Goal: Task Accomplishment & Management: Manage account settings

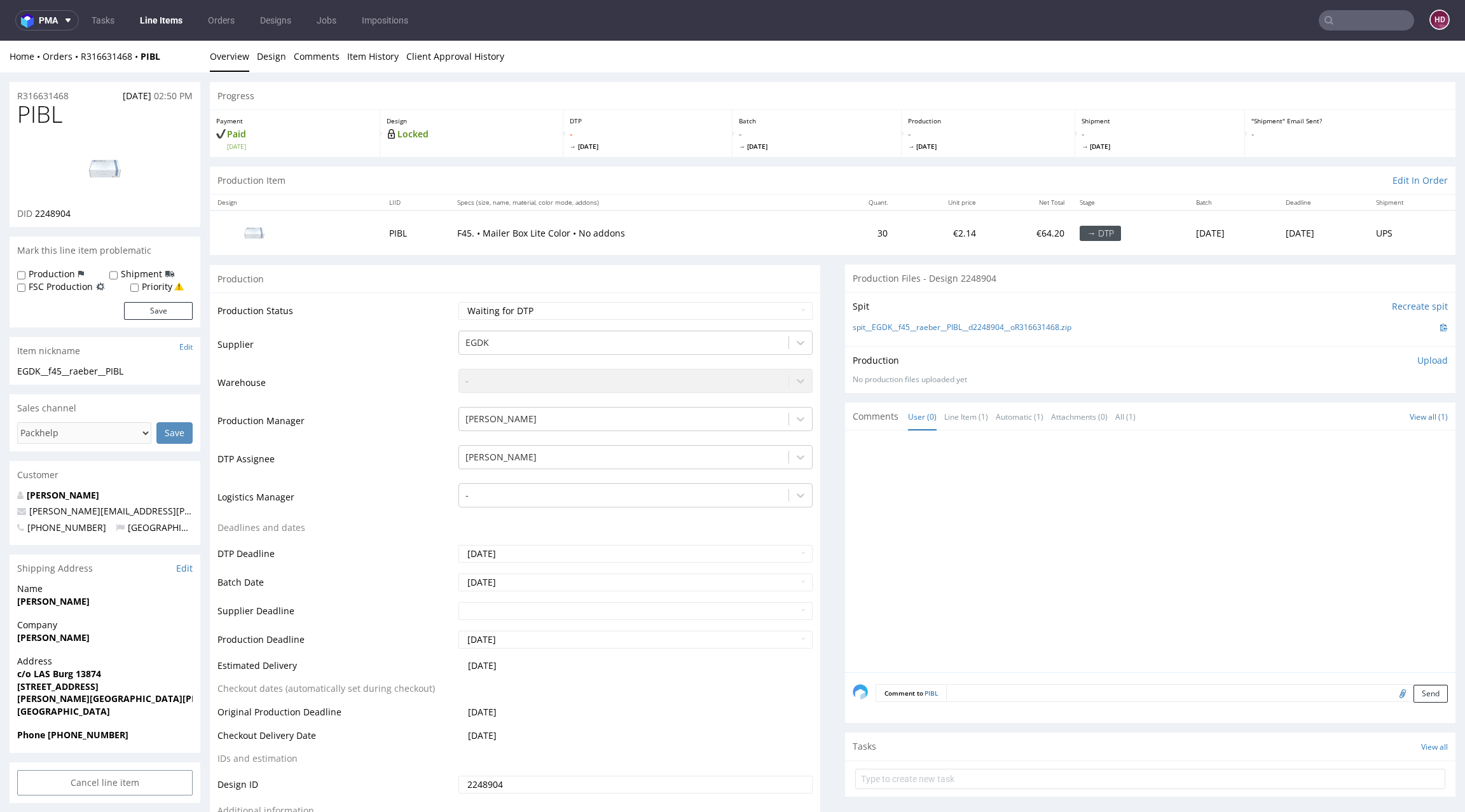
scroll to position [603, 0]
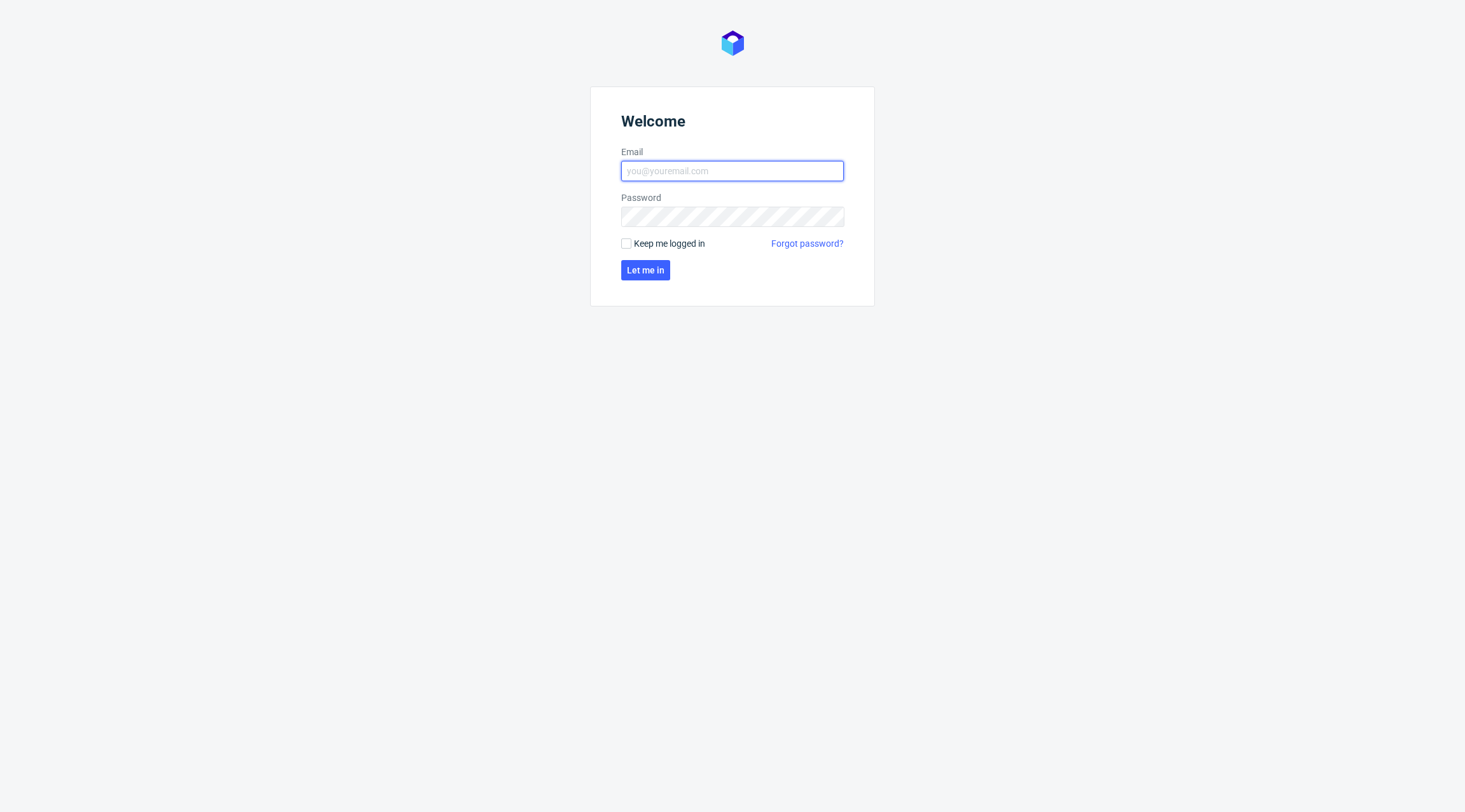
click at [672, 171] on input "Email" at bounding box center [732, 171] width 223 height 21
type input "[EMAIL_ADDRESS][DOMAIN_NAME]"
click button "Let me in" at bounding box center [646, 270] width 49 height 21
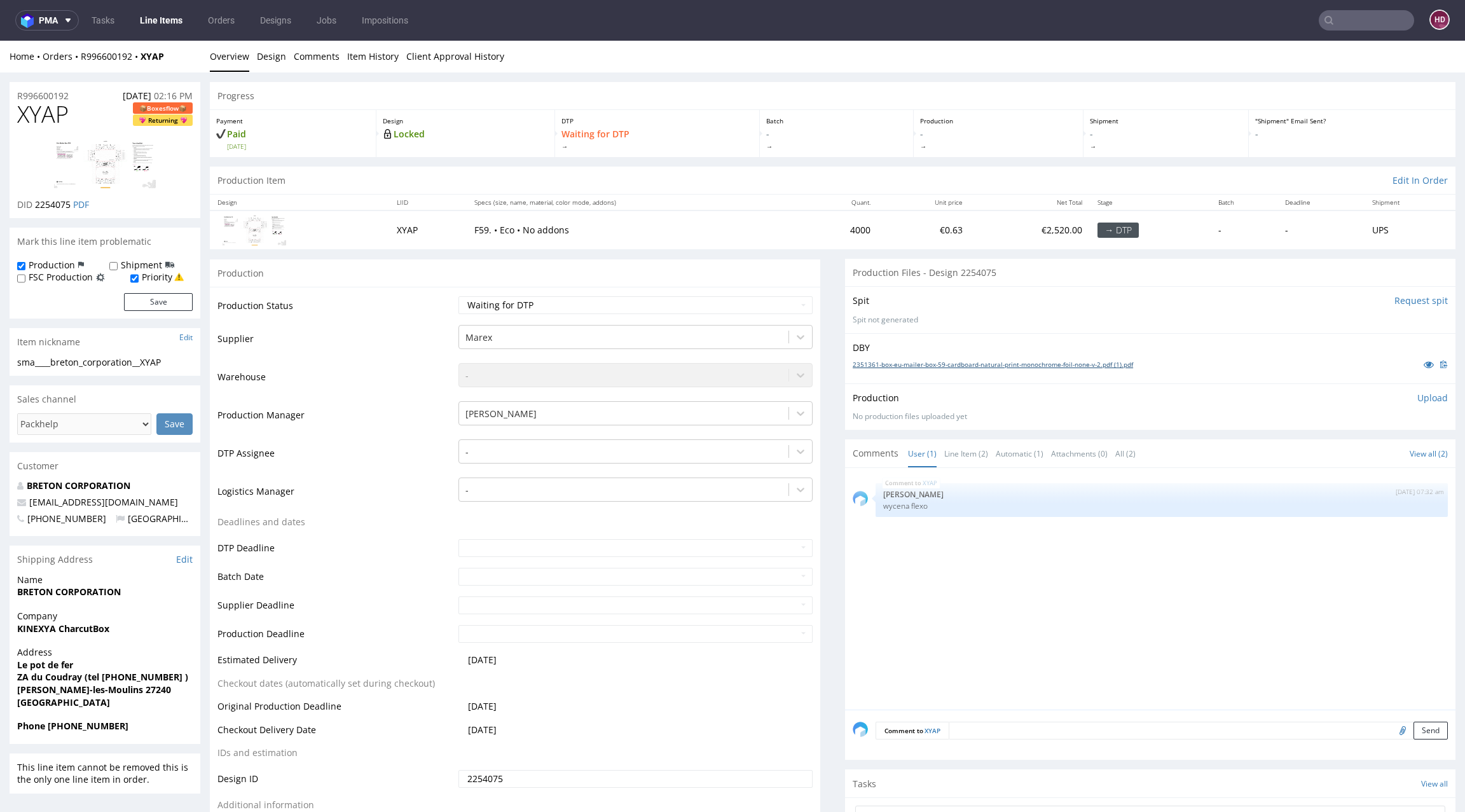
click at [853, 368] on link "2351361-box-eu-mailer-box-59-cardboard-natural-print-monochrome-foil-none-v-2.p…" at bounding box center [992, 364] width 281 height 9
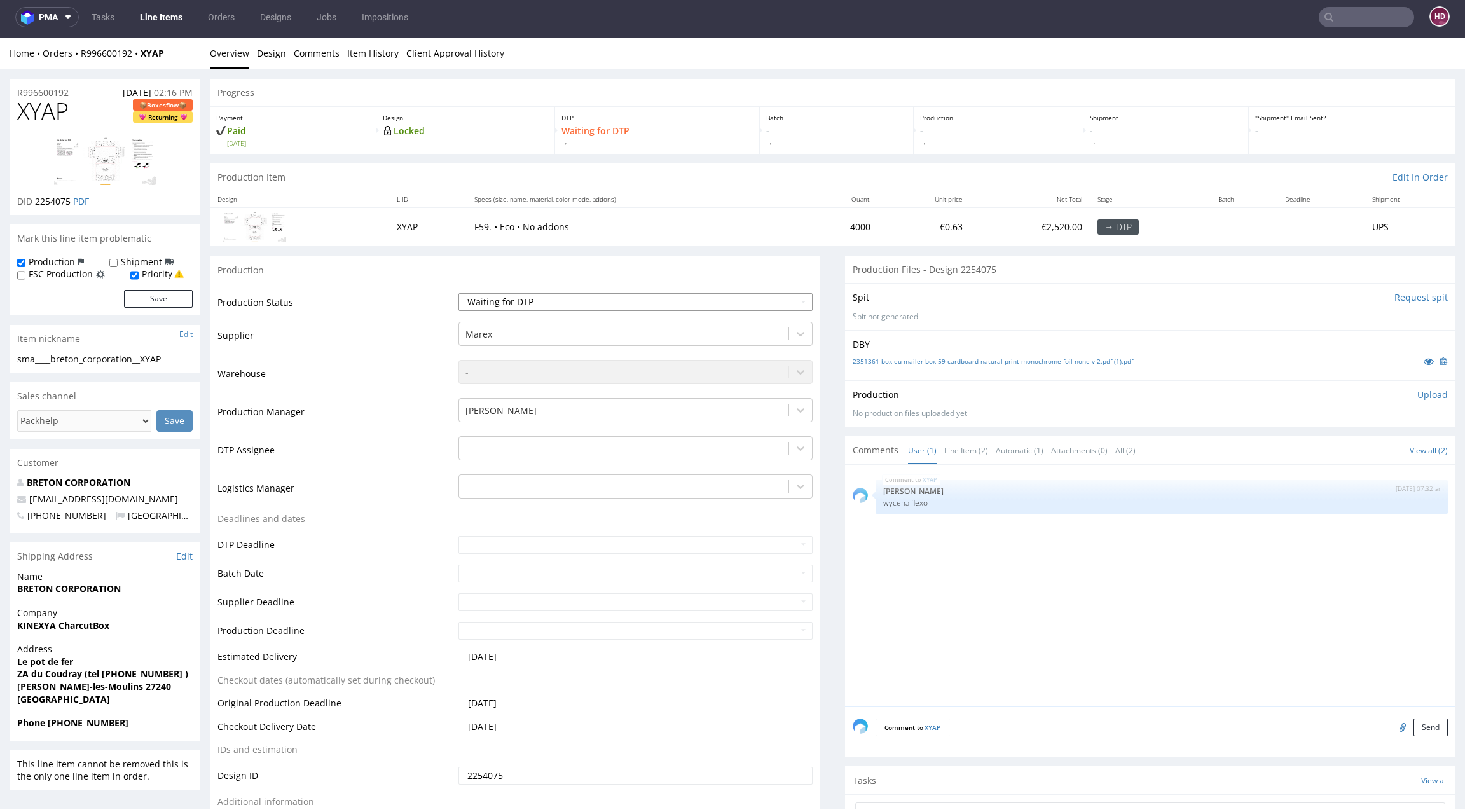
click at [564, 295] on select "Waiting for Artwork Waiting for Diecut Waiting for Mockup Waiting for DTP Waiti…" at bounding box center [636, 302] width 354 height 18
select select "dtp_in_process"
click at [459, 293] on select "Waiting for Artwork Waiting for Diecut Waiting for Mockup Waiting for DTP Waiti…" at bounding box center [636, 302] width 354 height 18
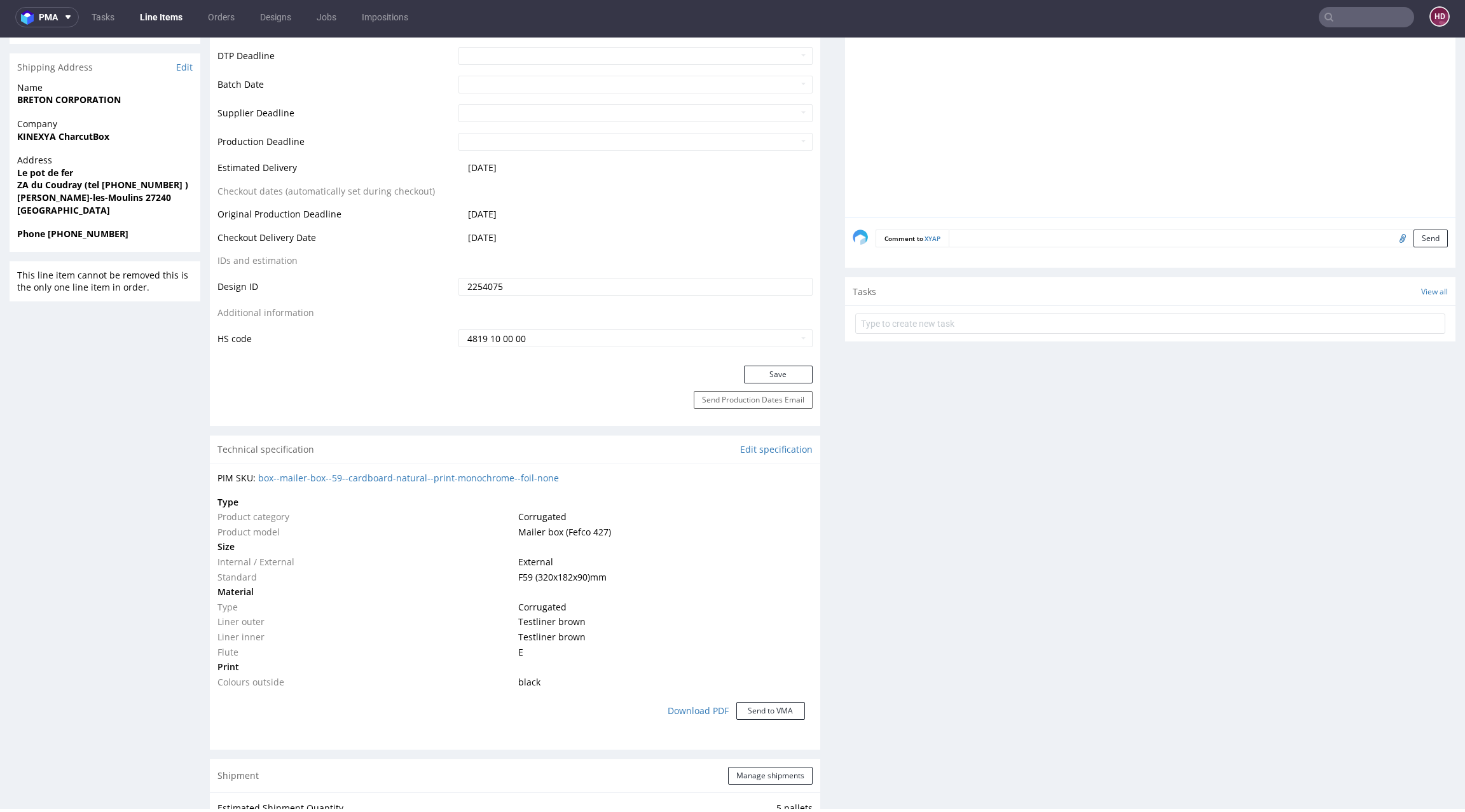
scroll to position [488, 0]
click at [774, 375] on button "Save" at bounding box center [778, 376] width 69 height 18
click at [166, 603] on div "R996600192 [DATE] 02:16 PM XYAP Boxesflow Returning DID 2254075 PDF Mark this l…" at bounding box center [105, 702] width 190 height 2223
click at [1159, 533] on div "Production Files - Design 2254075 Spit Request spit Spit not generated DBY 2351…" at bounding box center [1150, 738] width 611 height 1942
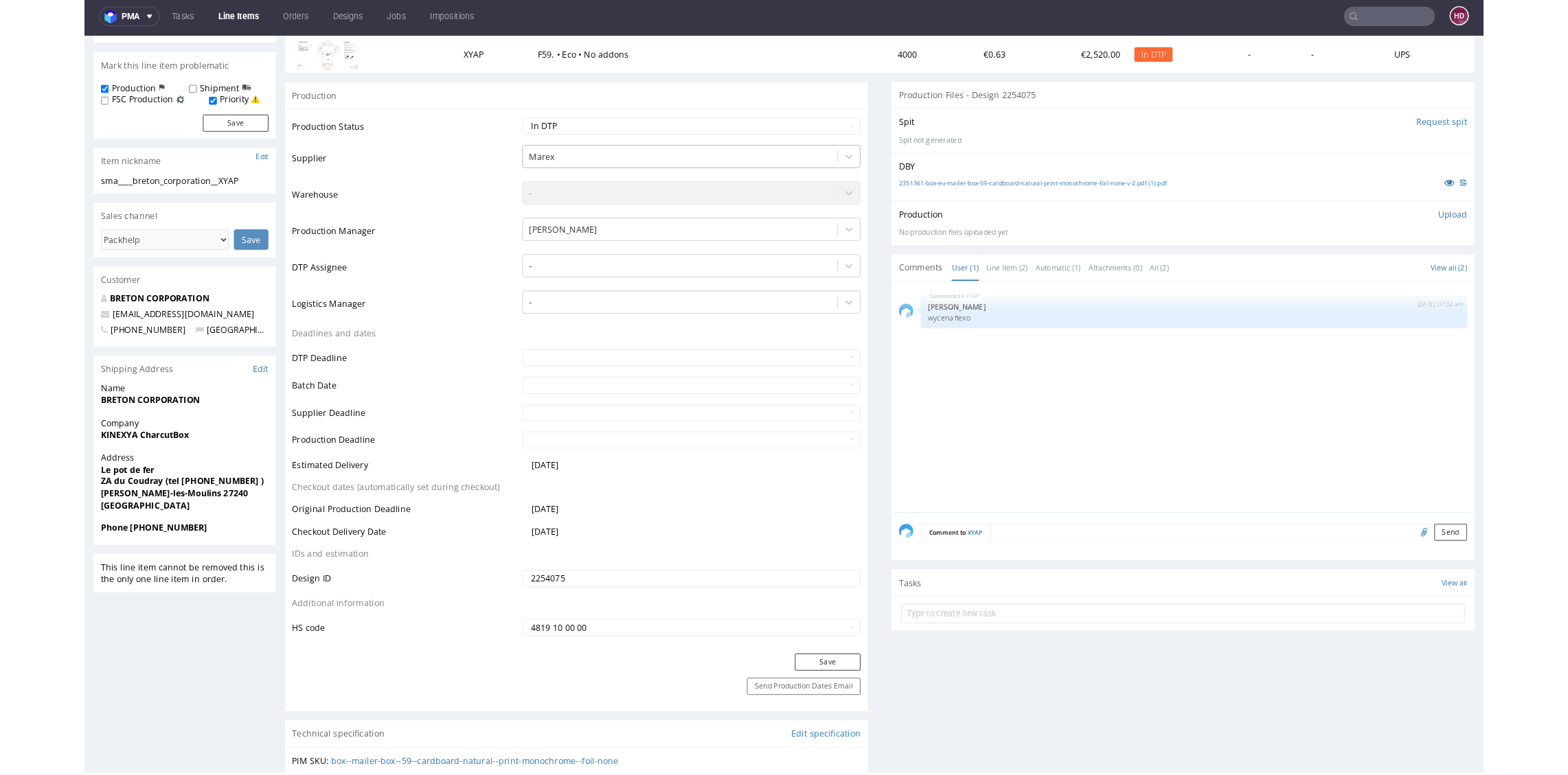
scroll to position [0, 0]
